Goal: Task Accomplishment & Management: Manage account settings

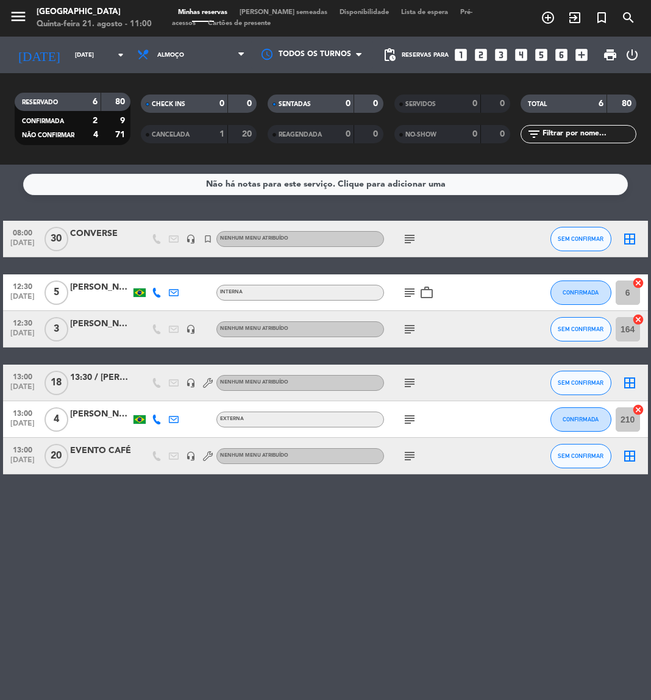
click at [410, 242] on icon "subject" at bounding box center [410, 239] width 15 height 15
click at [572, 250] on button "SEM CONFIRMAR" at bounding box center [581, 239] width 61 height 24
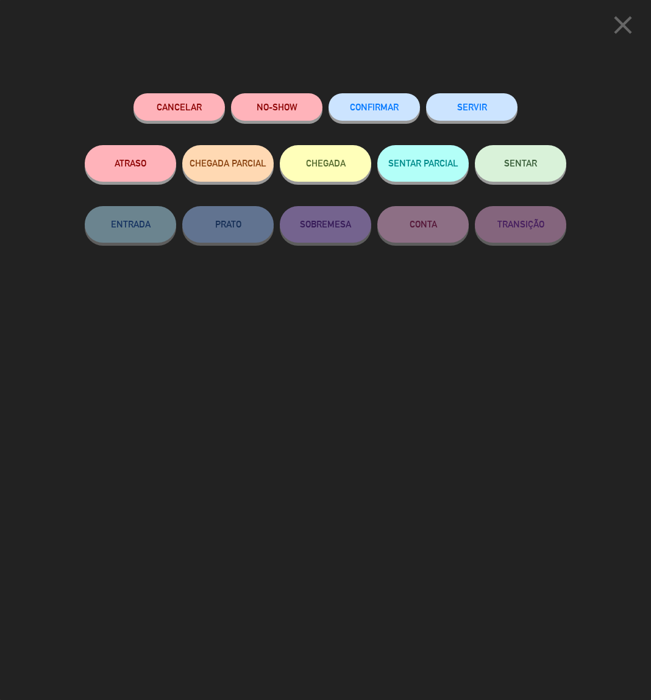
click at [537, 163] on button "SENTAR" at bounding box center [520, 163] width 91 height 37
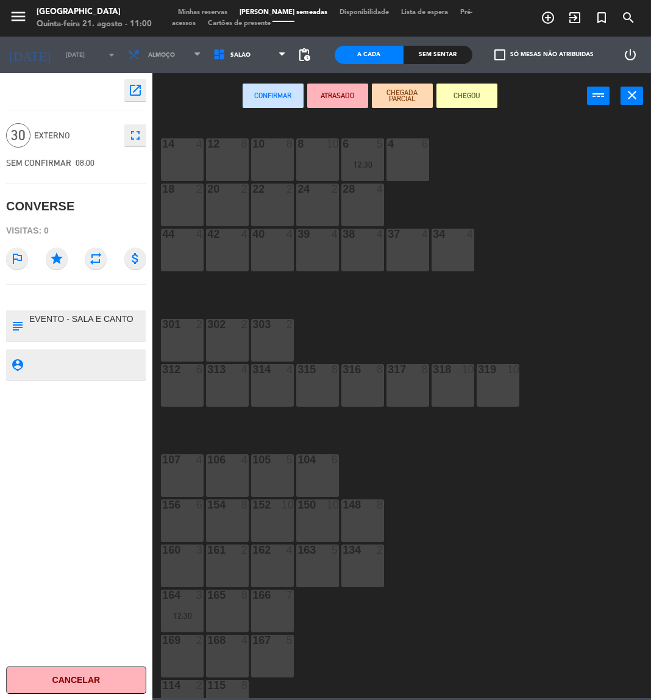
click at [362, 535] on div "148 8" at bounding box center [363, 521] width 43 height 43
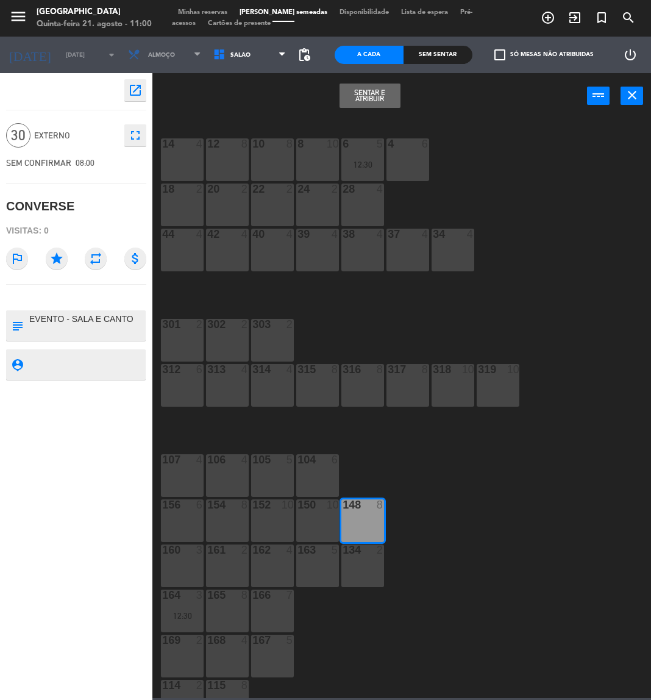
click at [370, 85] on button "Sentar e Atribuir" at bounding box center [370, 96] width 61 height 24
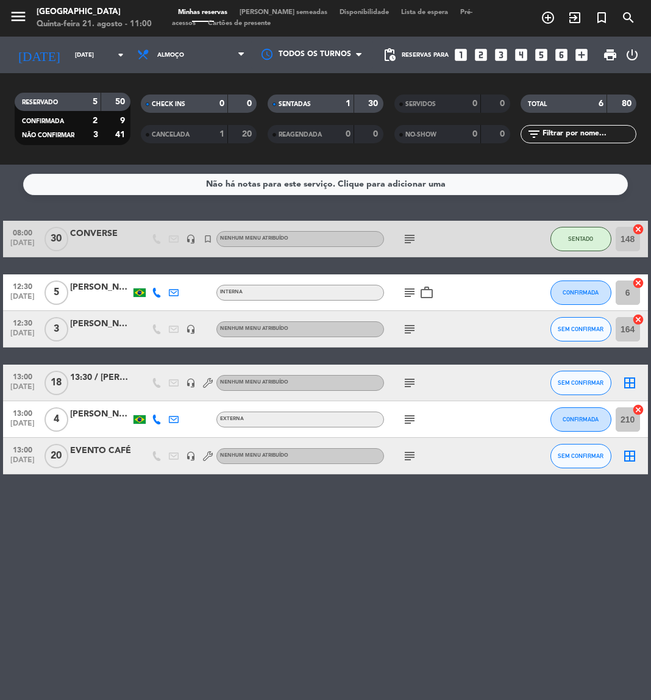
click at [406, 297] on icon "subject" at bounding box center [410, 292] width 15 height 15
click at [407, 332] on icon "subject" at bounding box center [410, 329] width 15 height 15
click at [414, 382] on icon "subject" at bounding box center [410, 383] width 15 height 15
click at [407, 426] on icon "subject" at bounding box center [410, 419] width 15 height 15
click at [413, 462] on icon "subject" at bounding box center [410, 456] width 15 height 15
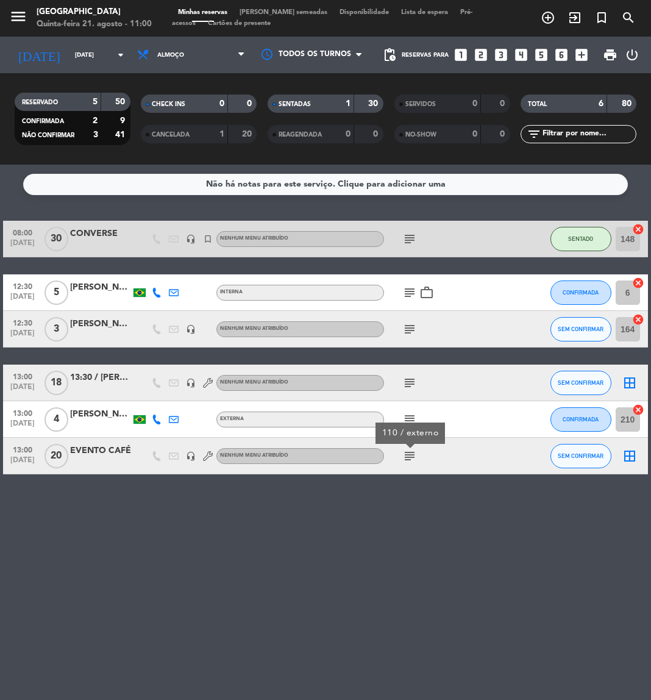
click at [407, 418] on icon "subject" at bounding box center [410, 419] width 15 height 15
click at [410, 379] on icon "subject" at bounding box center [410, 383] width 15 height 15
click at [408, 331] on icon "subject" at bounding box center [410, 329] width 15 height 15
click at [403, 298] on icon "subject" at bounding box center [410, 292] width 15 height 15
click at [395, 583] on div "Não há notas para este serviço. Clique para adicionar uma 08:00 [DATE] CONVERSE…" at bounding box center [325, 433] width 651 height 536
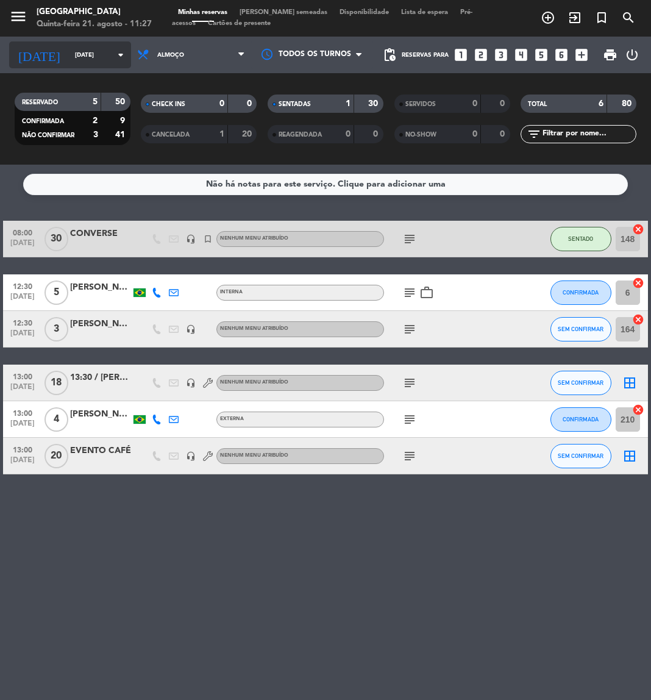
click at [84, 56] on input "[DATE]" at bounding box center [110, 55] width 82 height 19
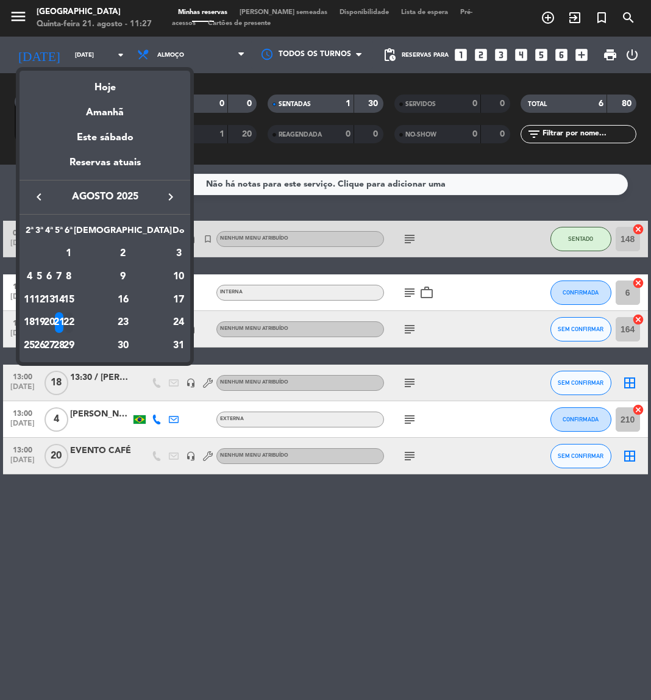
click at [74, 314] on div "22" at bounding box center [69, 322] width 9 height 21
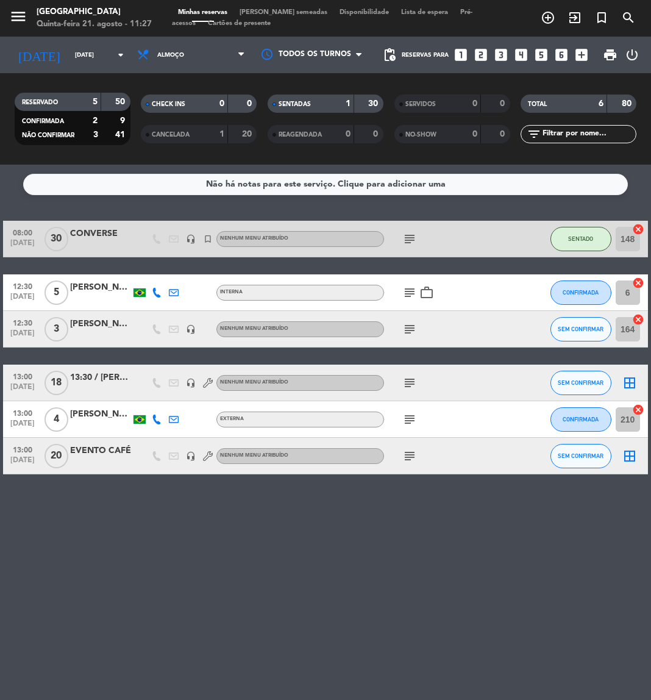
type input "[DATE]"
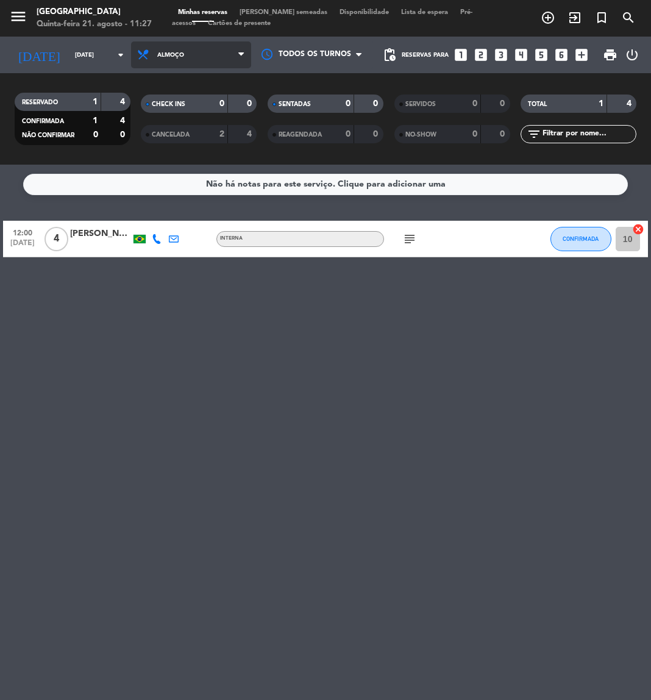
click at [170, 60] on span "Almoço" at bounding box center [191, 54] width 120 height 27
click at [165, 132] on div "menu [GEOGRAPHIC_DATA] Quinta-feira 21. agosto - 11:27 Minhas reservas Mesas se…" at bounding box center [325, 82] width 651 height 165
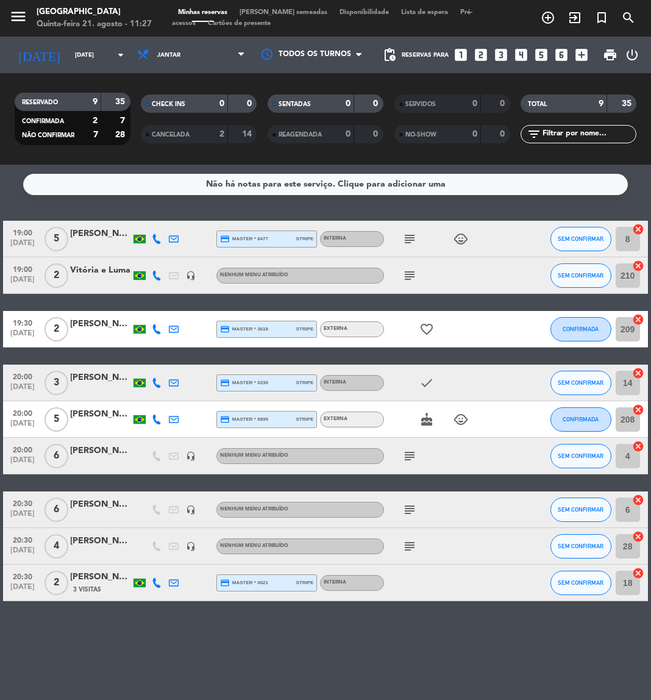
click at [408, 455] on icon "subject" at bounding box center [410, 456] width 15 height 15
click at [84, 457] on div "[PERSON_NAME]" at bounding box center [100, 451] width 61 height 14
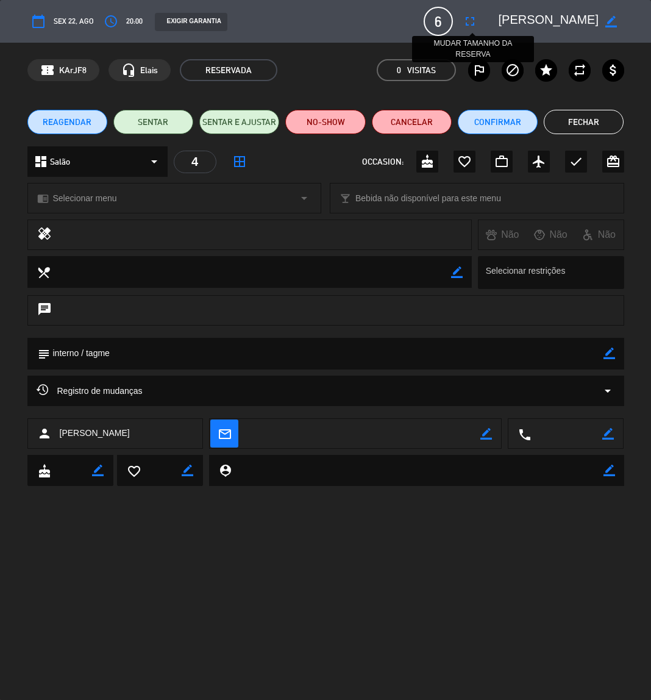
click at [471, 23] on icon "fullscreen" at bounding box center [470, 21] width 15 height 15
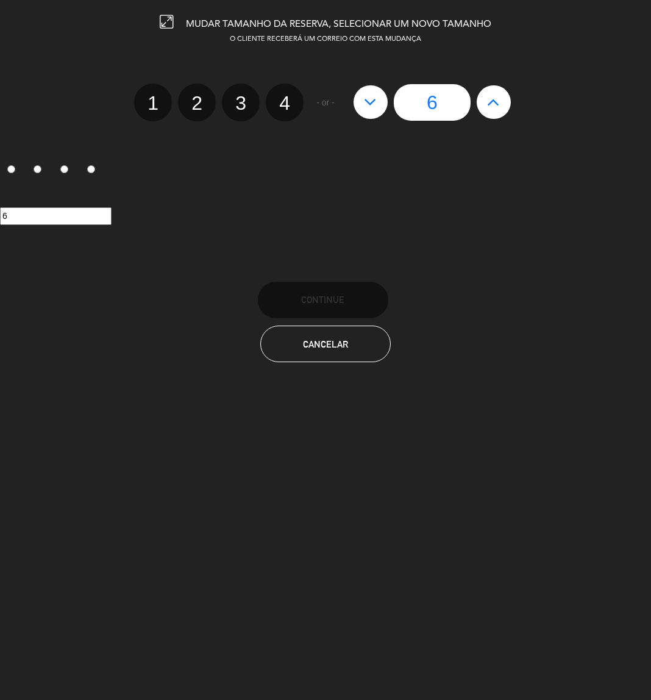
click at [501, 103] on button at bounding box center [494, 101] width 34 height 33
type input "7"
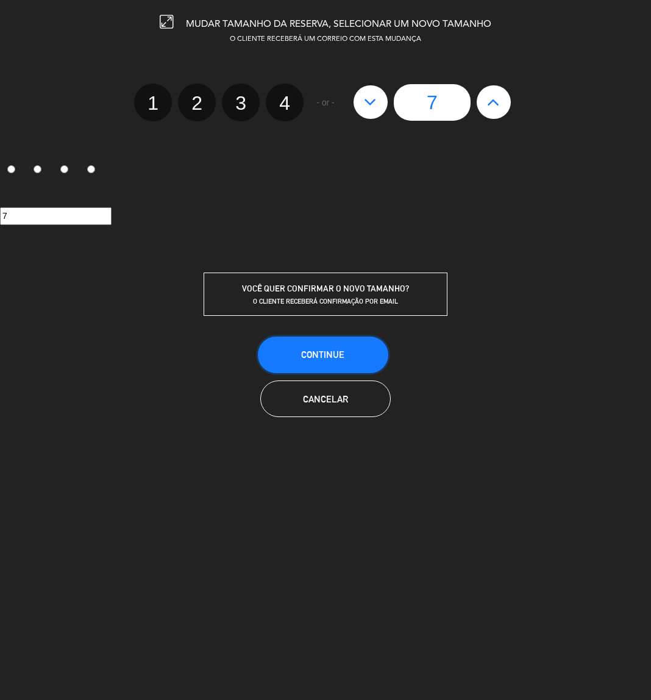
click at [346, 364] on button "CONTINUE" at bounding box center [323, 355] width 131 height 37
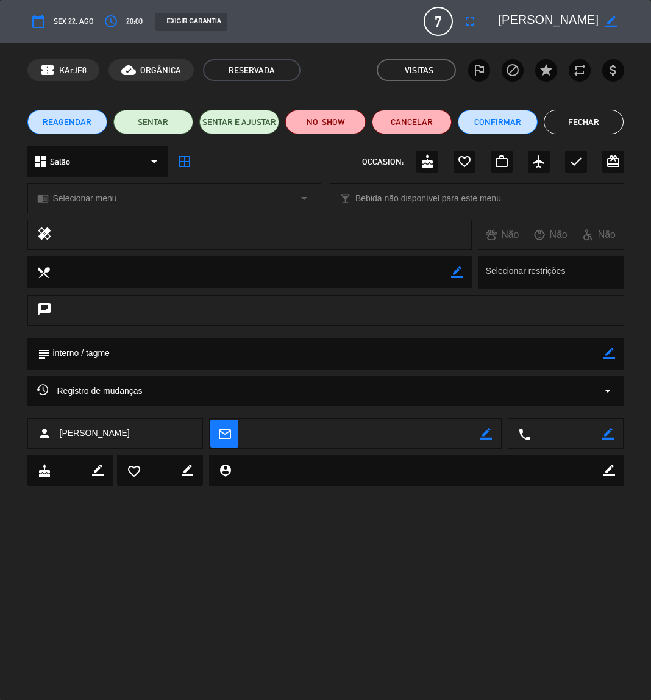
click at [575, 110] on button "Fechar" at bounding box center [584, 122] width 80 height 24
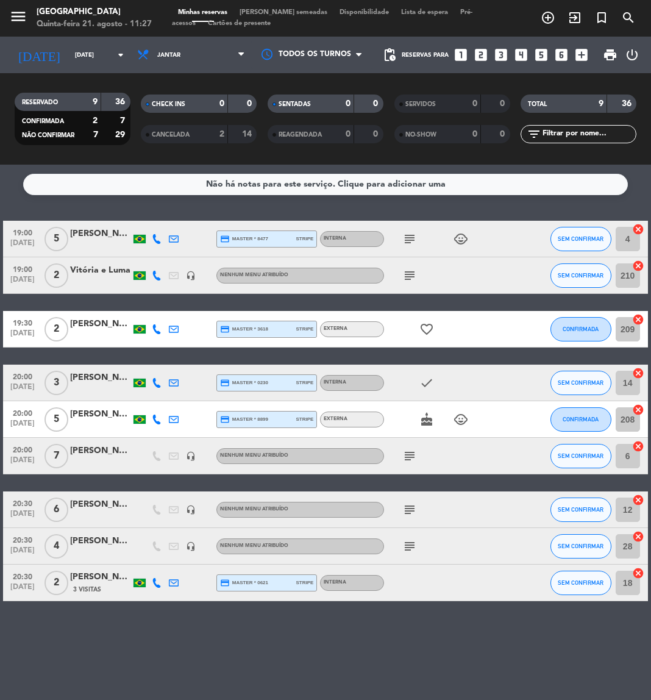
click at [403, 461] on icon "subject" at bounding box center [410, 456] width 15 height 15
click at [407, 237] on icon "subject" at bounding box center [410, 239] width 15 height 15
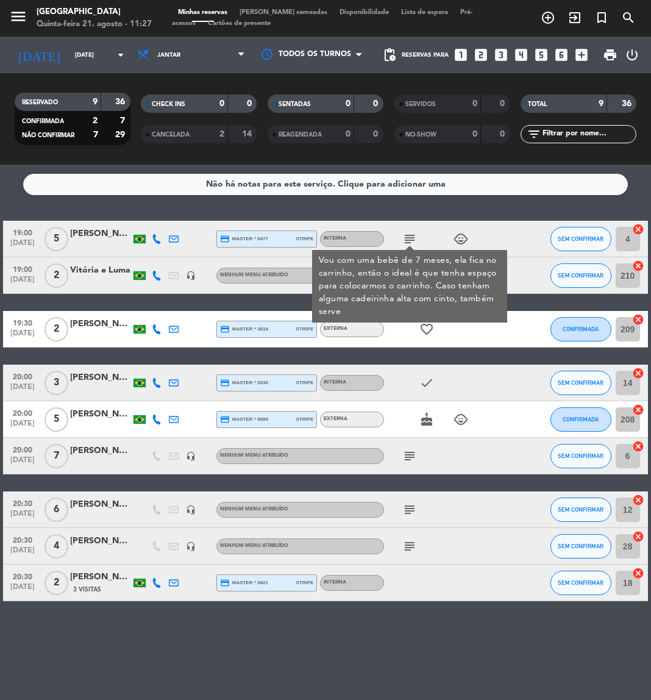
click at [407, 272] on div "Vou com uma bebê de 7 meses, ela fica no carrinho, então o ideal é que tenha es…" at bounding box center [410, 286] width 182 height 64
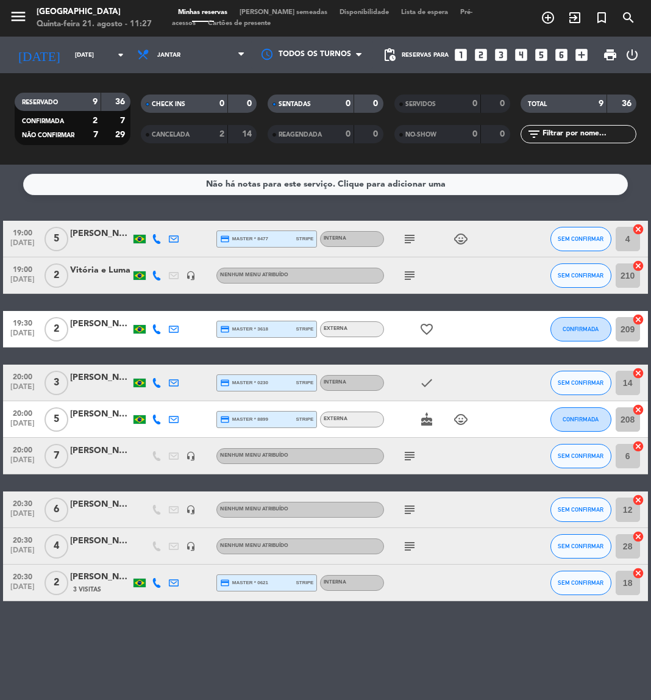
click at [407, 272] on icon "subject" at bounding box center [410, 275] width 15 height 15
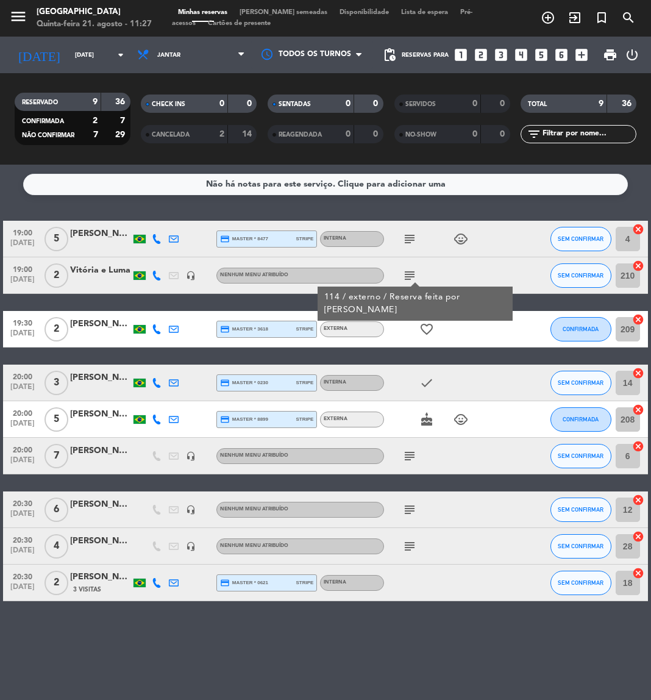
click at [410, 457] on icon "subject" at bounding box center [410, 456] width 15 height 15
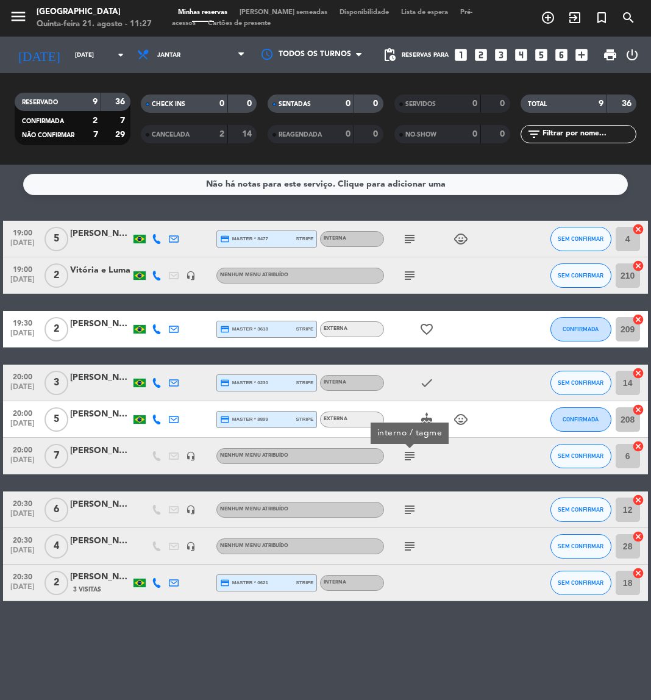
click at [410, 512] on icon "subject" at bounding box center [410, 510] width 15 height 15
click at [410, 539] on icon "subject" at bounding box center [410, 546] width 15 height 15
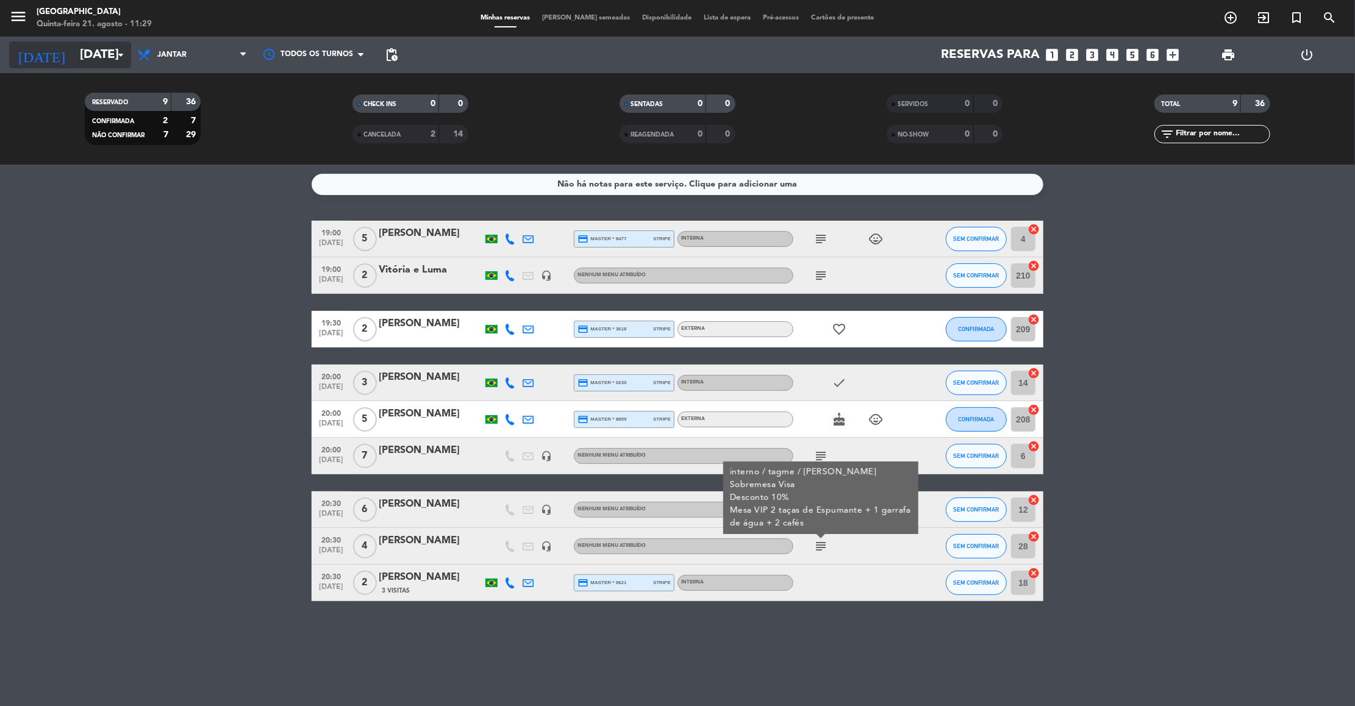
click at [107, 59] on input "[DATE]" at bounding box center [153, 54] width 159 height 27
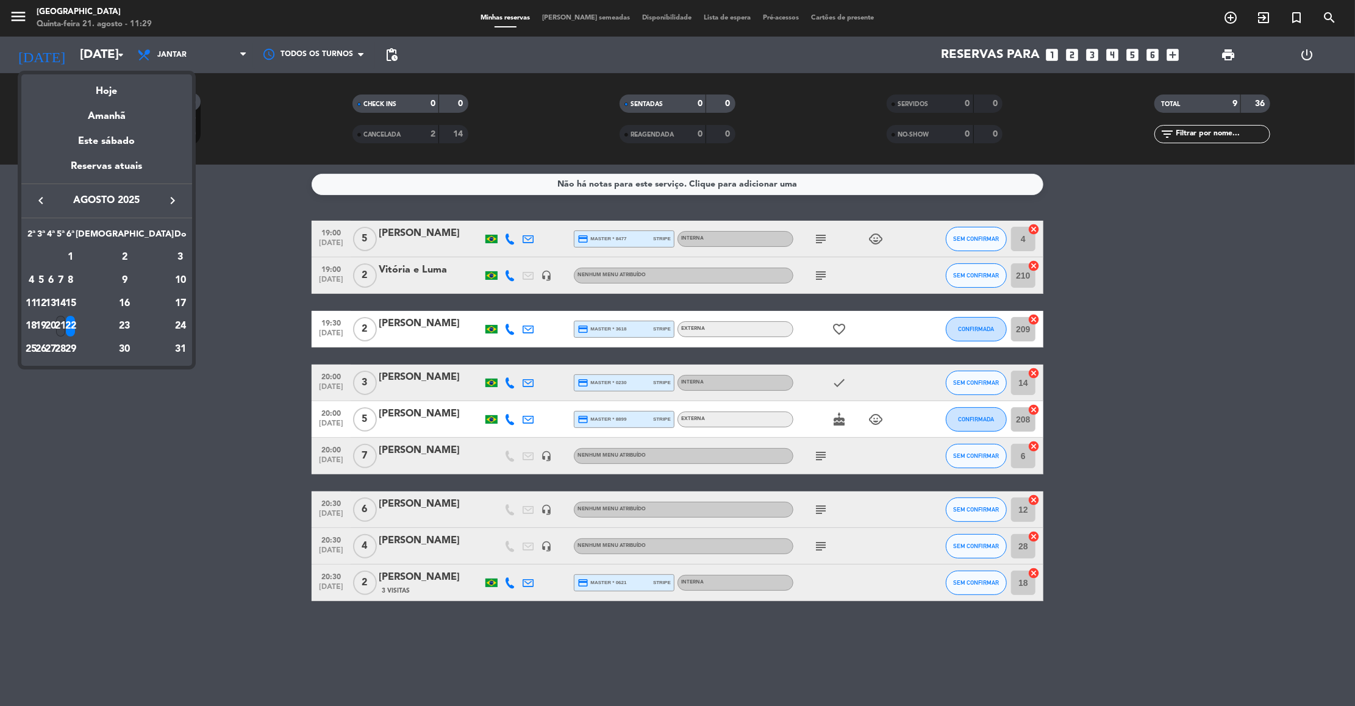
click at [65, 321] on div "21" at bounding box center [60, 326] width 9 height 21
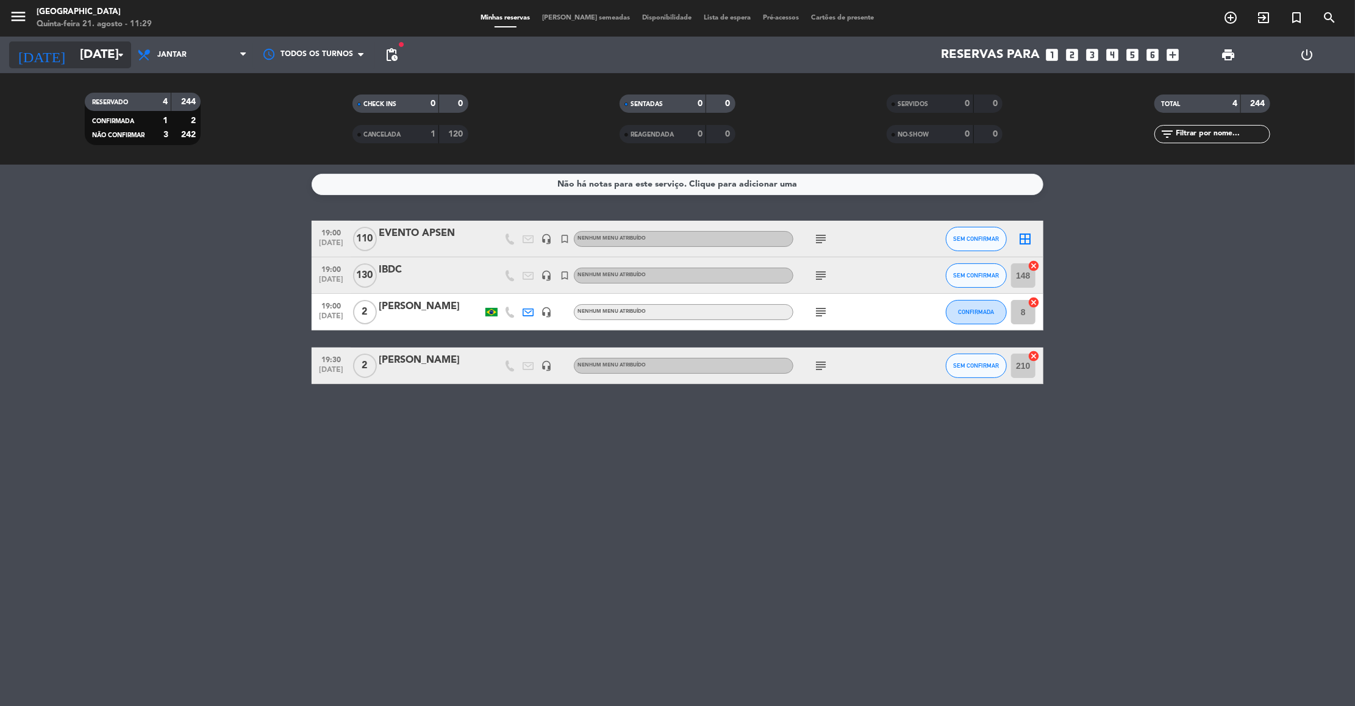
click at [112, 60] on input "[DATE]" at bounding box center [153, 54] width 159 height 27
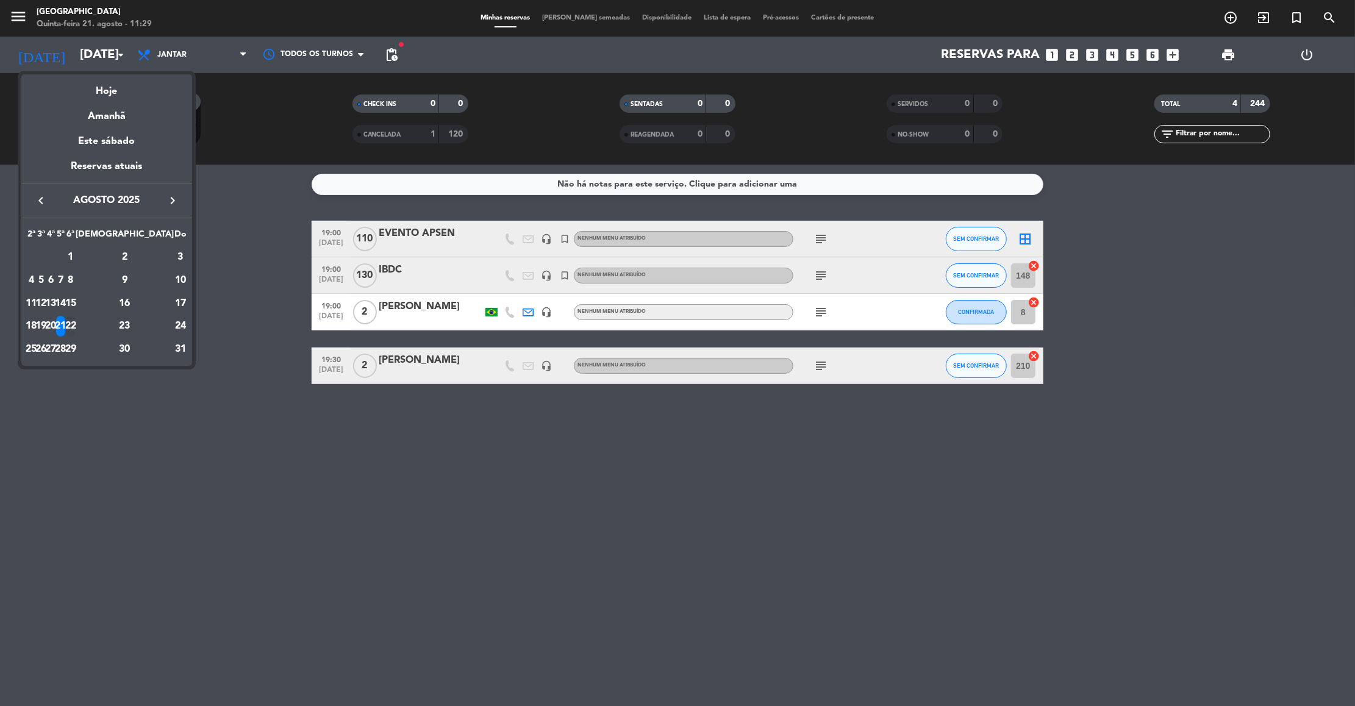
click at [75, 321] on div "22" at bounding box center [70, 326] width 9 height 21
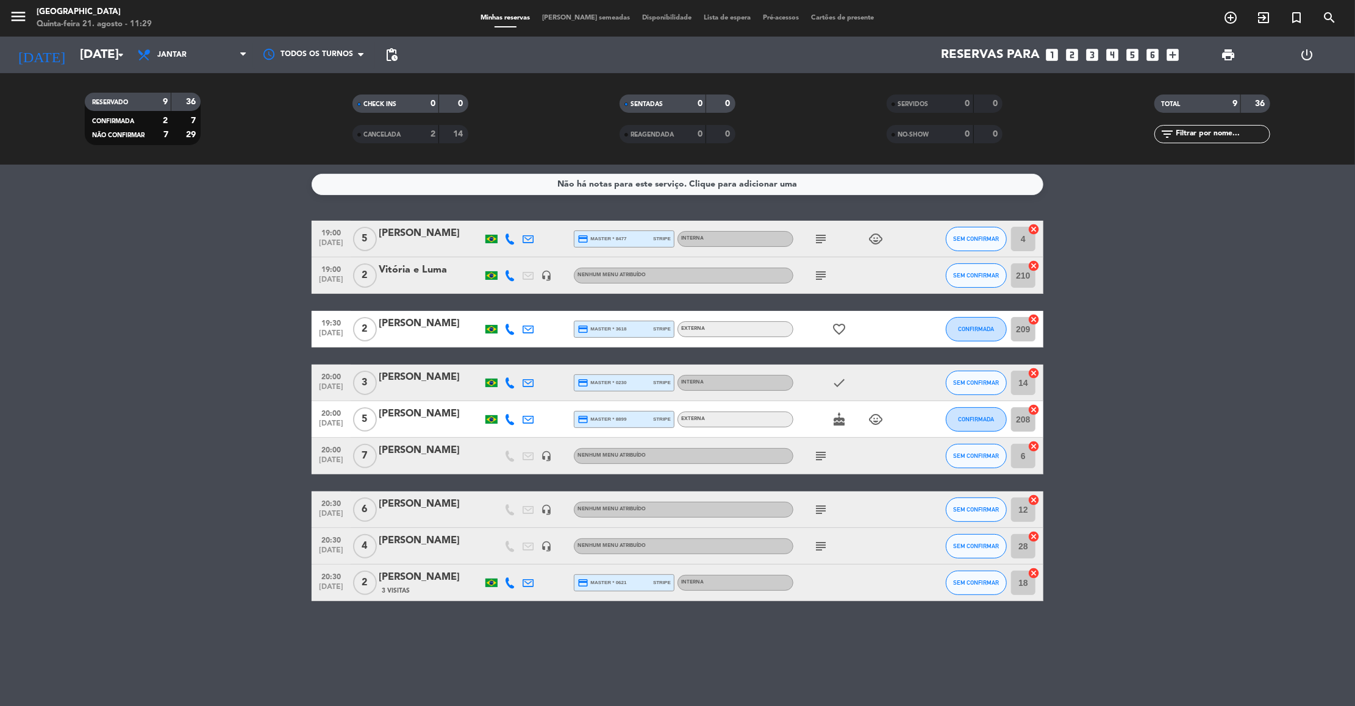
click at [651, 235] on icon "subject" at bounding box center [821, 239] width 15 height 15
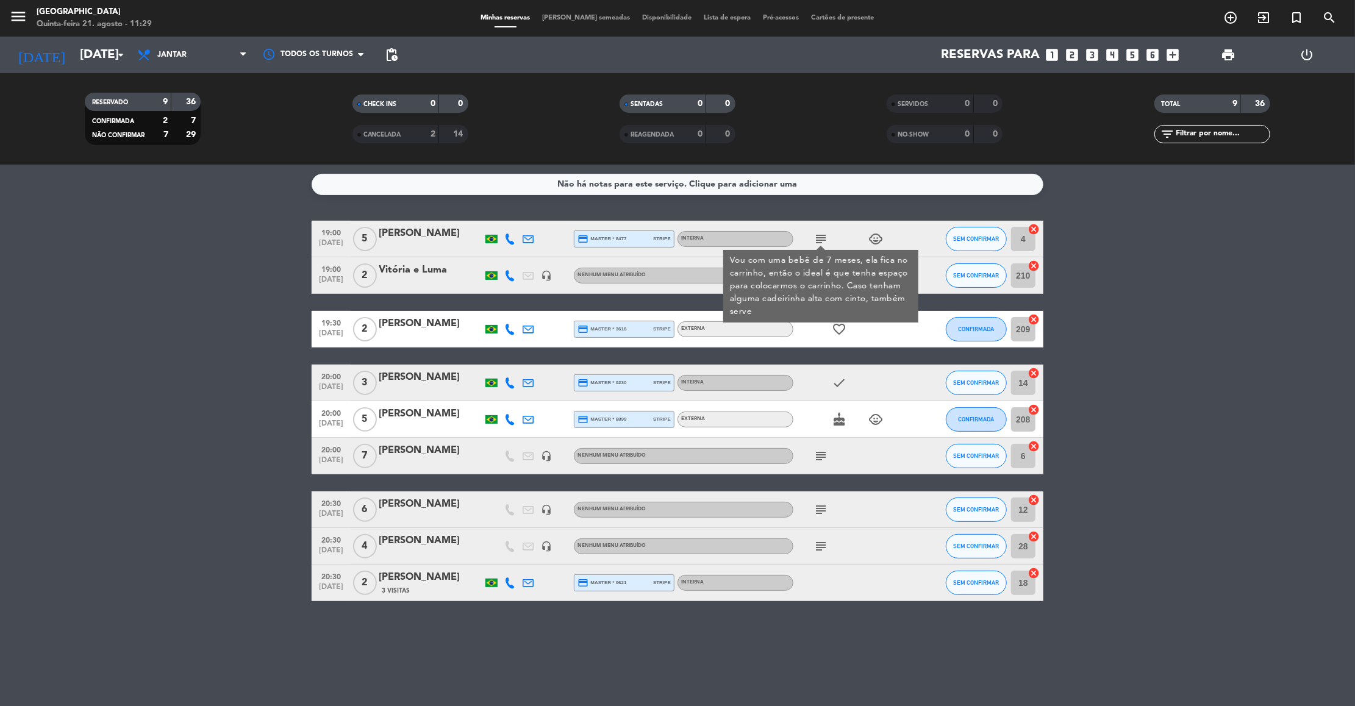
click at [651, 260] on div "Vou com uma bebê de 7 meses, ela fica no carrinho, então o ideal é que tenha es…" at bounding box center [821, 286] width 182 height 64
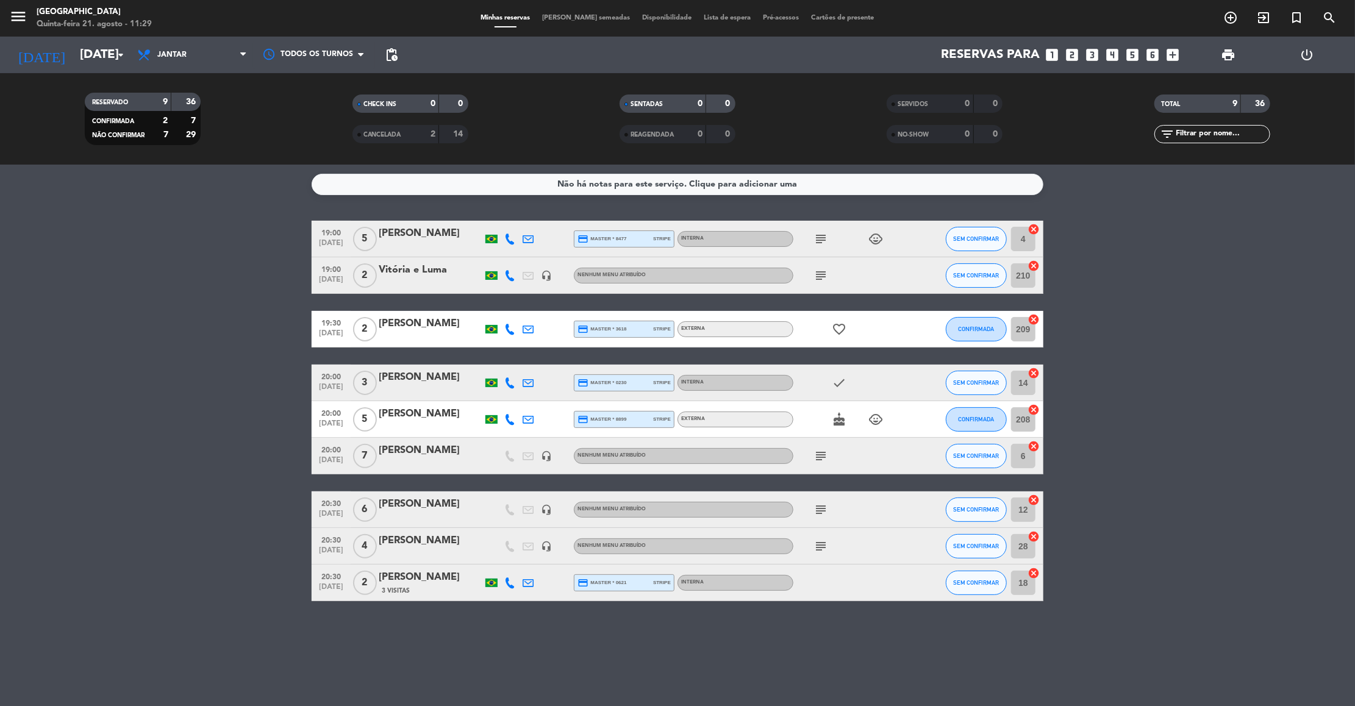
click at [651, 270] on icon "subject" at bounding box center [821, 275] width 15 height 15
click at [96, 51] on input "[DATE]" at bounding box center [153, 54] width 159 height 27
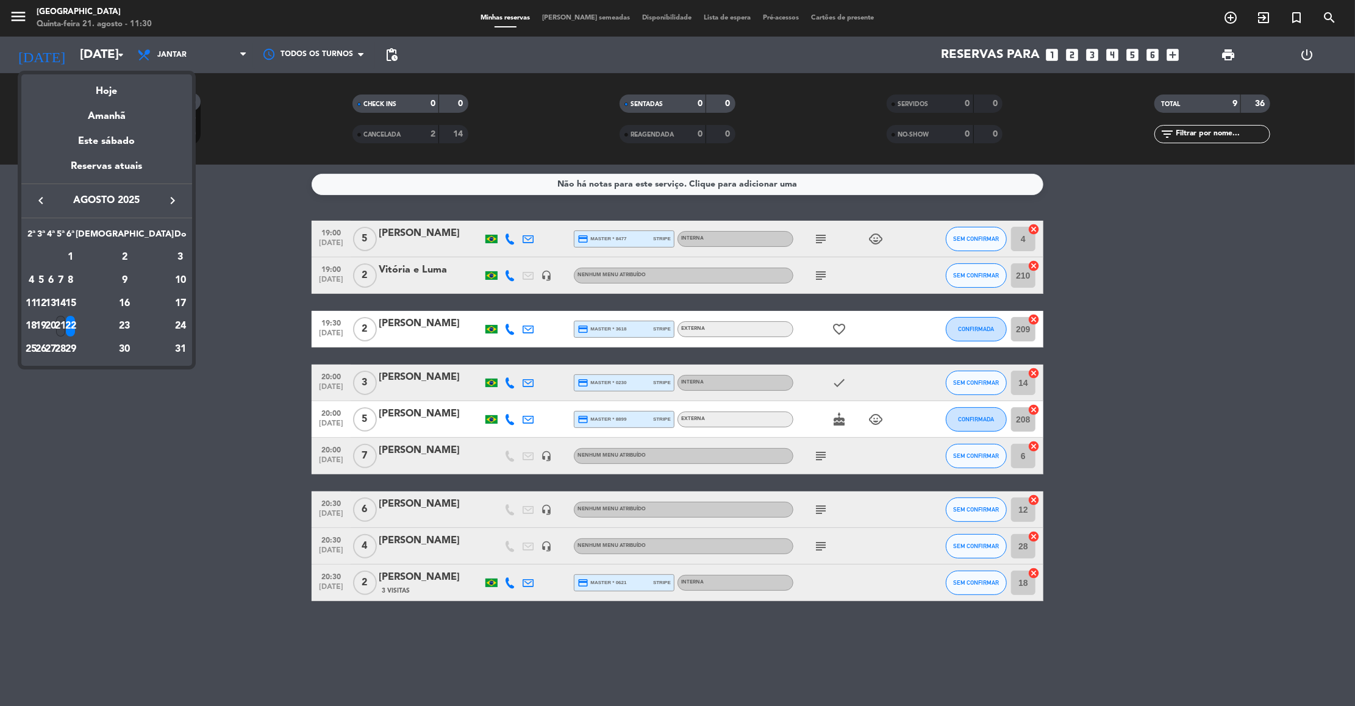
click at [65, 327] on div "21" at bounding box center [60, 326] width 9 height 21
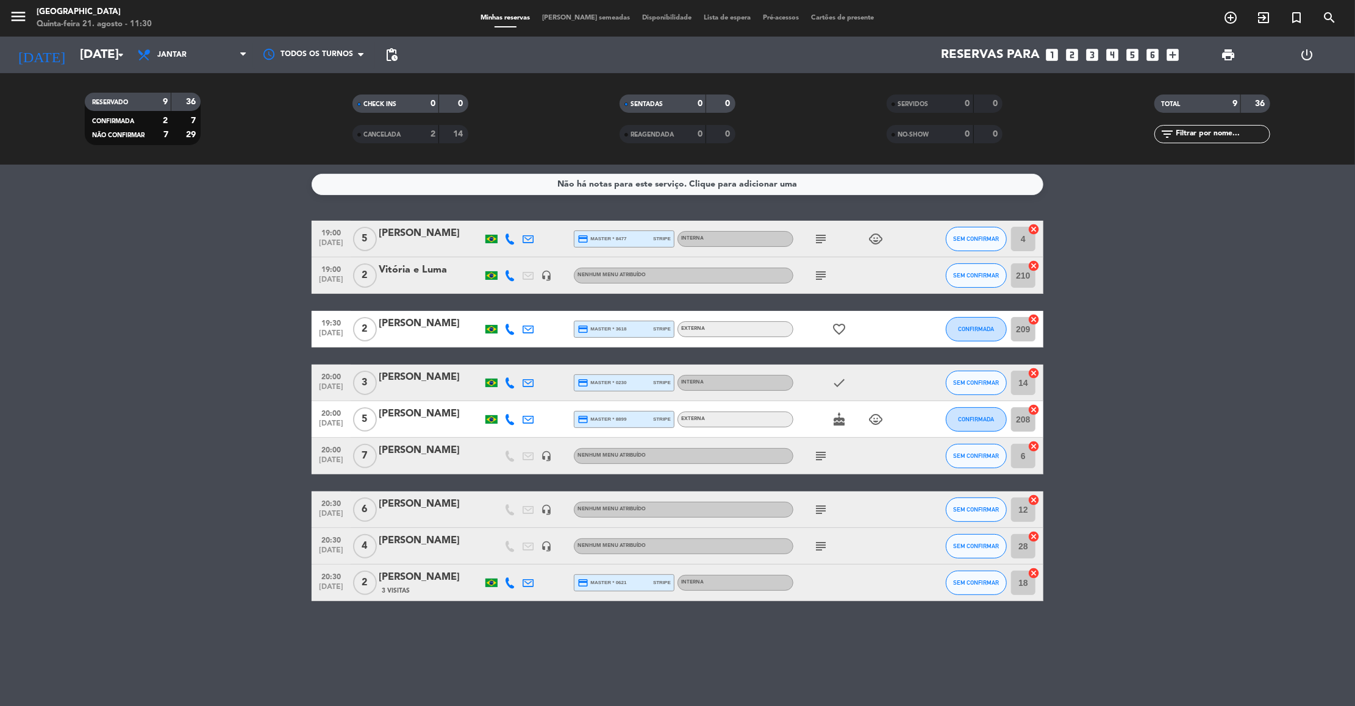
type input "[DATE]"
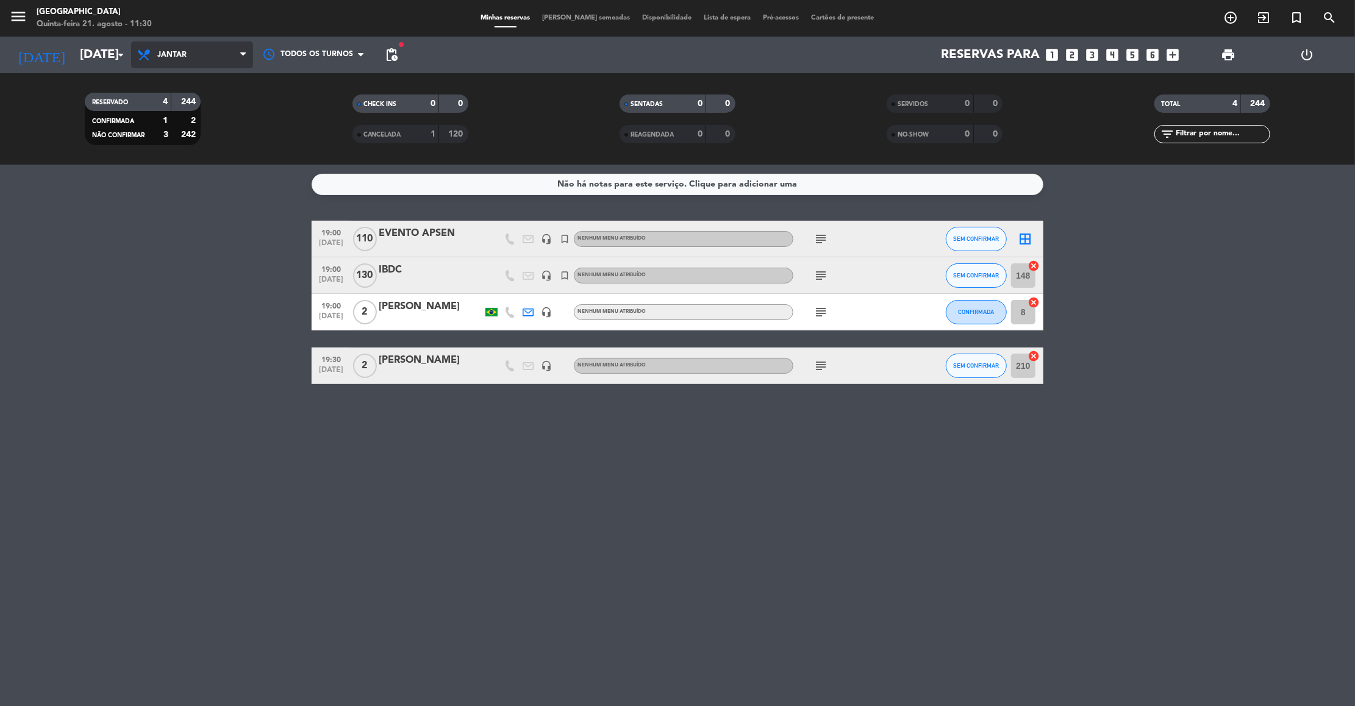
click at [232, 63] on span "Jantar" at bounding box center [192, 54] width 122 height 27
click at [190, 109] on div "menu [GEOGRAPHIC_DATA] Quinta-feira 21. agosto - 11:30 Minhas reservas Mesas se…" at bounding box center [677, 82] width 1355 height 165
